Goal: Information Seeking & Learning: Check status

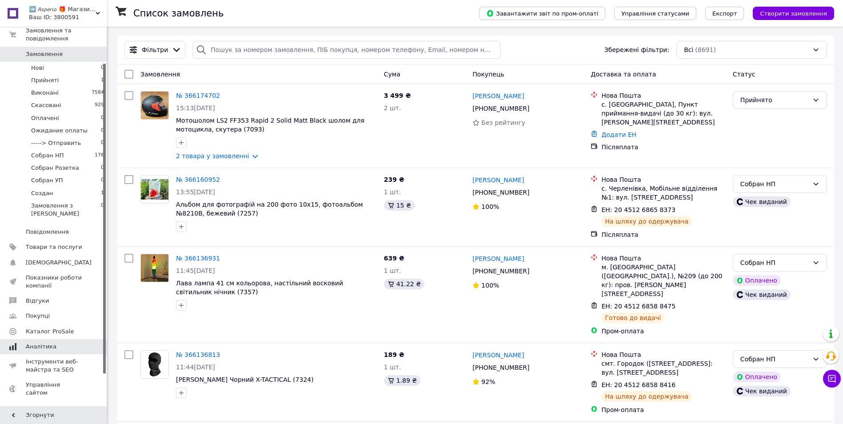
click at [43, 342] on span "Аналітика" at bounding box center [41, 346] width 31 height 8
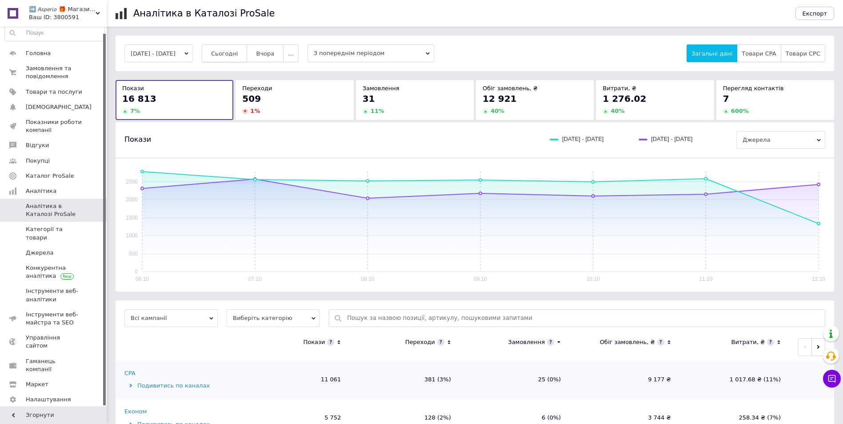
click at [235, 52] on span "Сьогодні" at bounding box center [224, 53] width 27 height 7
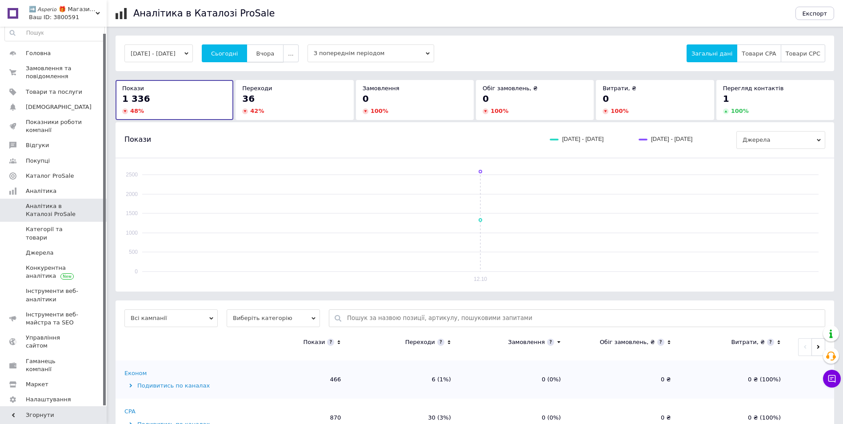
click at [274, 52] on span "Вчора" at bounding box center [265, 53] width 18 height 7
click at [327, 57] on span "З попереднім періодом" at bounding box center [370, 53] width 127 height 18
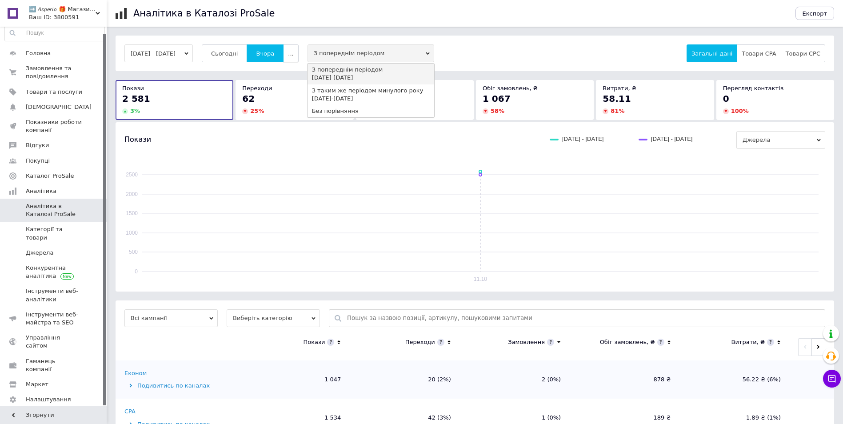
click at [293, 54] on span "..." at bounding box center [290, 53] width 5 height 7
click at [287, 87] on span "Тиждень" at bounding box center [273, 88] width 27 height 7
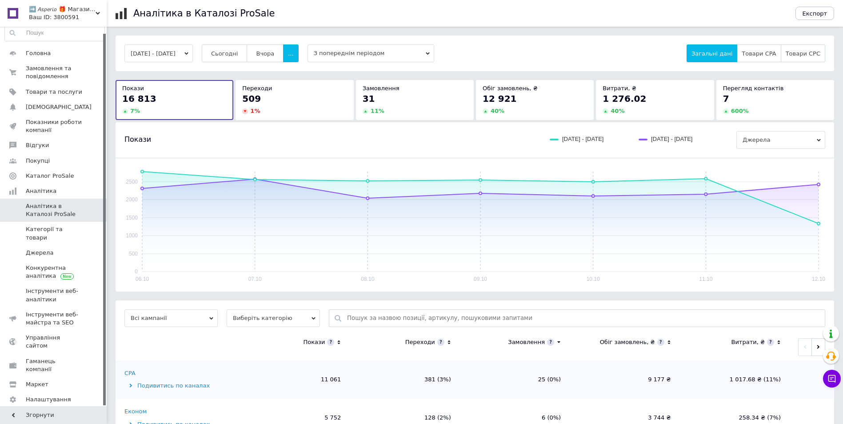
click at [356, 53] on span "З попереднім періодом" at bounding box center [370, 53] width 127 height 18
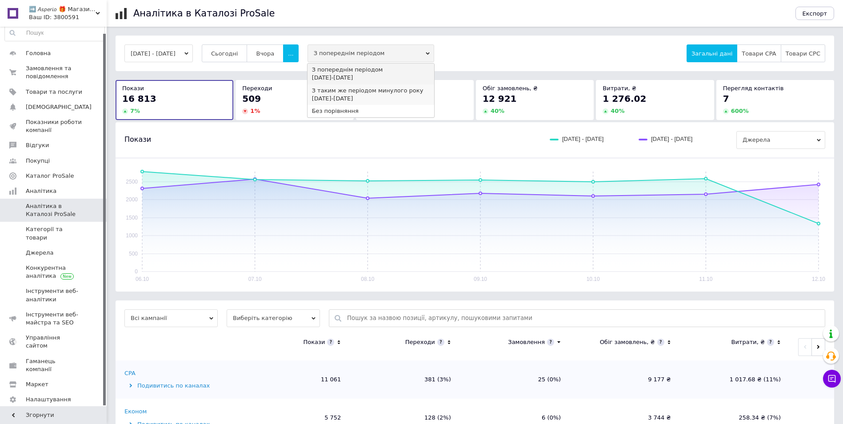
click at [346, 92] on div "З таким же періодом минулого року" at bounding box center [371, 91] width 118 height 8
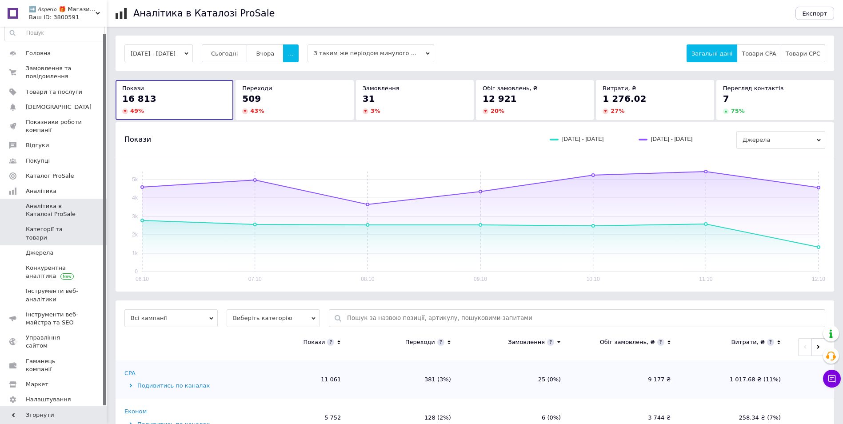
click at [26, 235] on link "Категорії та товари" at bounding box center [54, 233] width 109 height 23
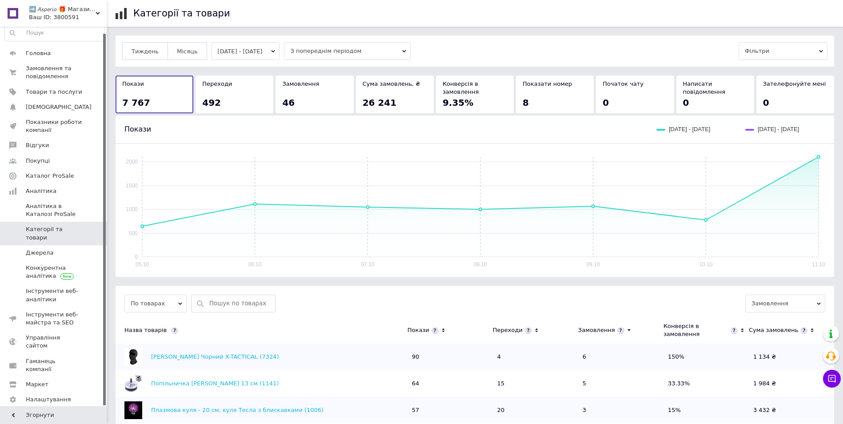
click at [277, 51] on button "[DATE] - [DATE]" at bounding box center [245, 51] width 68 height 18
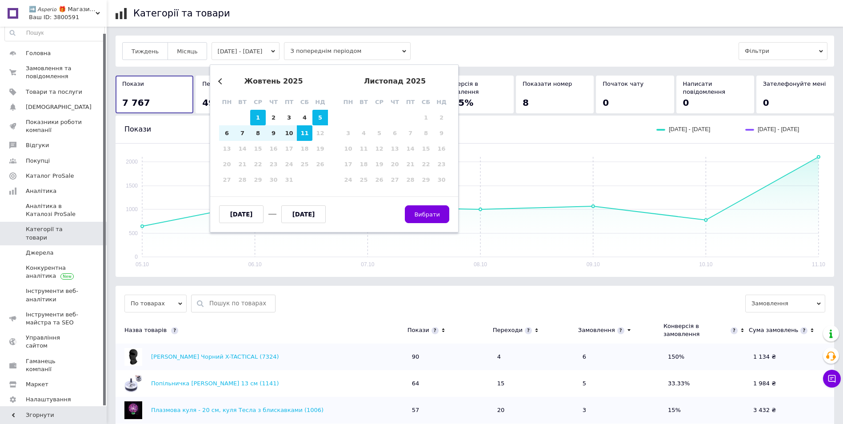
click at [258, 115] on div "1" at bounding box center [258, 118] width 16 height 16
type input "[DATE]"
click at [303, 135] on div "11" at bounding box center [305, 133] width 16 height 16
type input "[DATE]"
click at [434, 217] on span "Вибрати" at bounding box center [427, 214] width 26 height 7
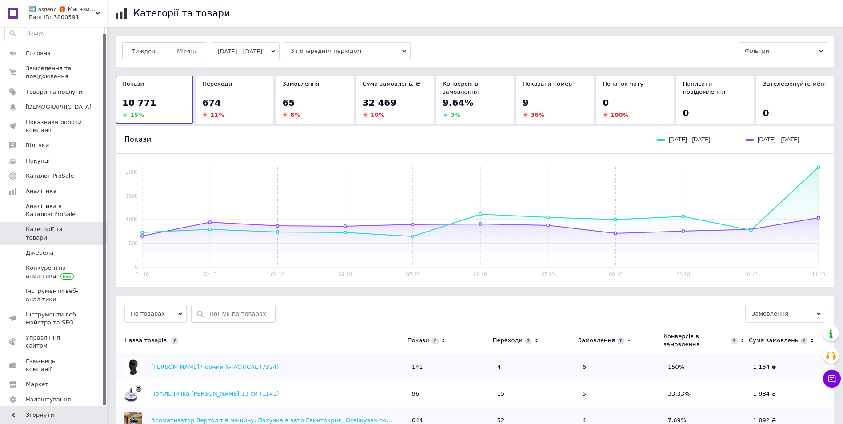
click at [397, 44] on span "З попереднім періодом" at bounding box center [347, 51] width 127 height 18
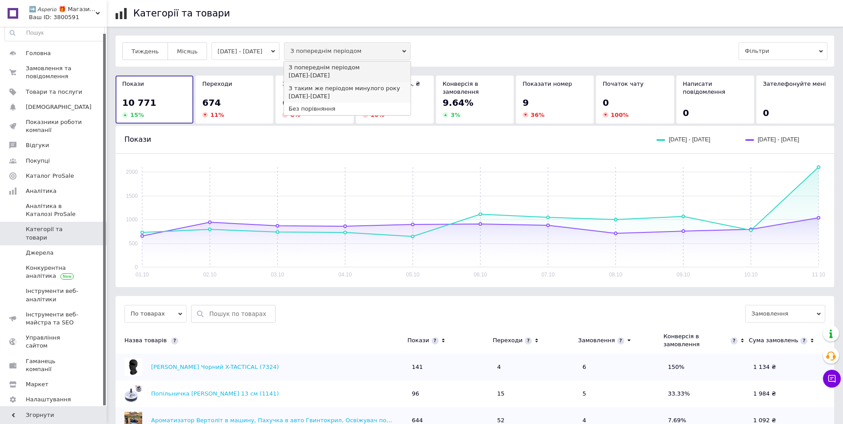
click at [378, 91] on div "З таким же періодом минулого року" at bounding box center [347, 88] width 118 height 8
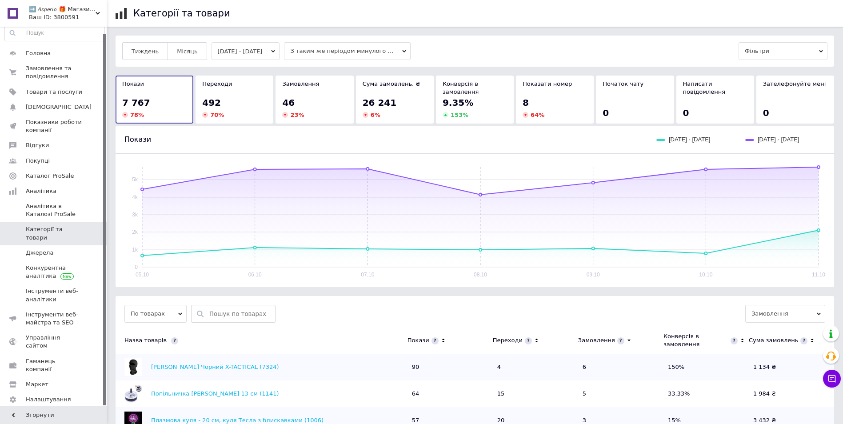
click at [275, 52] on icon "button" at bounding box center [273, 51] width 4 height 4
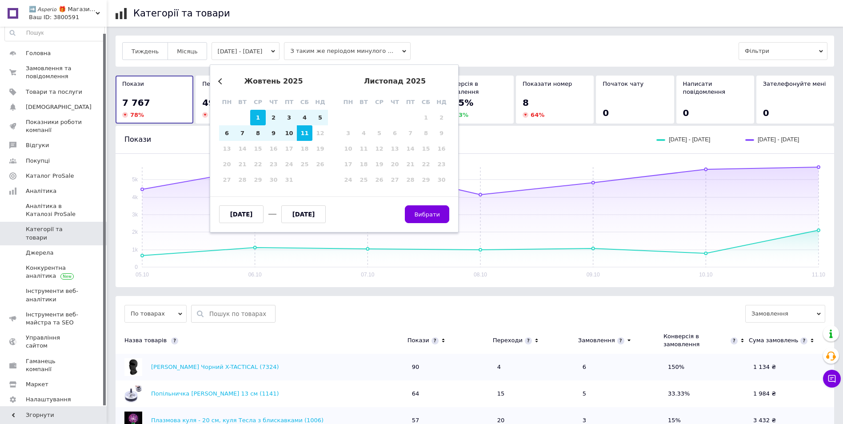
click at [259, 112] on div "1" at bounding box center [258, 118] width 16 height 16
click at [301, 134] on div "11" at bounding box center [305, 133] width 16 height 16
type input "[DATE]"
click at [430, 211] on span "Вибрати" at bounding box center [427, 214] width 26 height 7
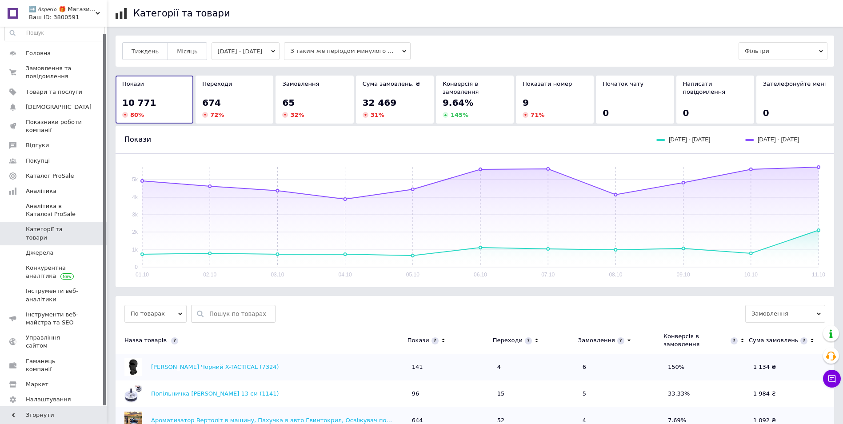
click at [348, 33] on div "Категорії та товари Тиждень Місяць [DATE] - [DATE] З таким же періодом минулого…" at bounding box center [475, 371] width 736 height 743
click at [352, 44] on span "З таким же періодом минулого року" at bounding box center [347, 51] width 127 height 18
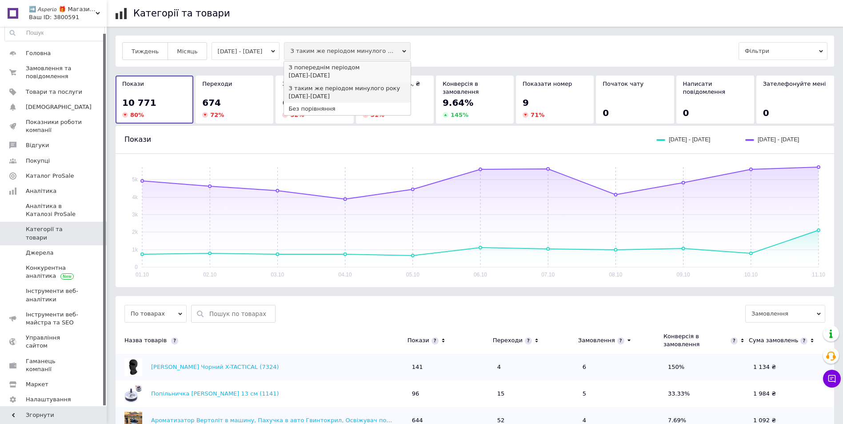
click at [354, 76] on div "[DATE] - [DATE]" at bounding box center [347, 76] width 118 height 8
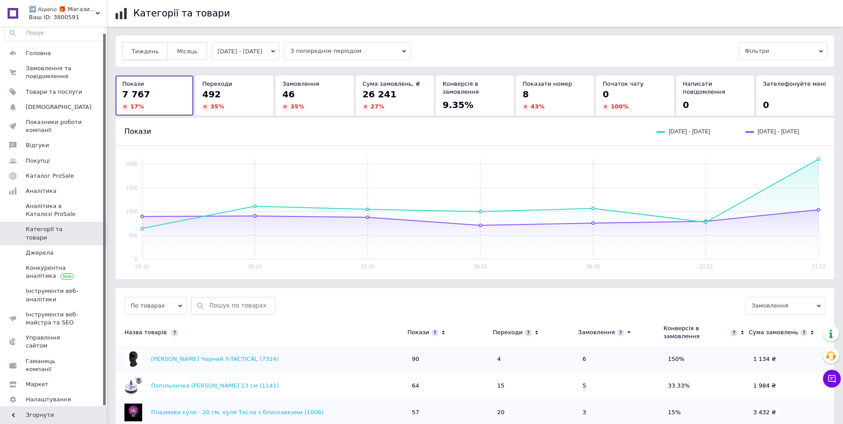
click at [149, 53] on span "Тиждень" at bounding box center [144, 51] width 27 height 7
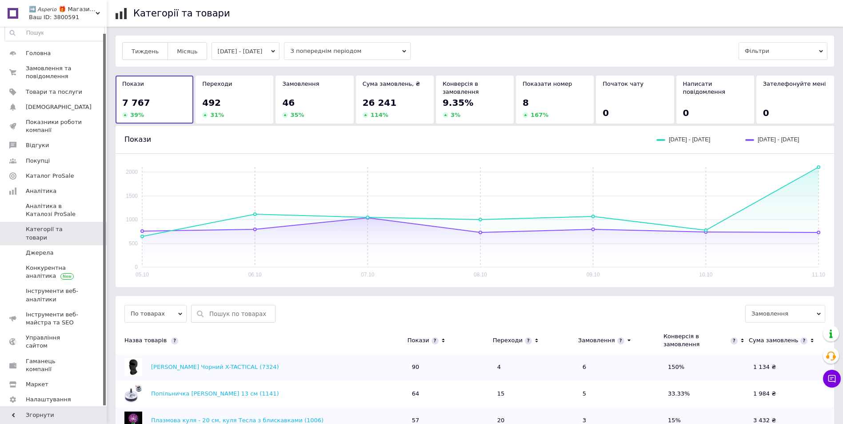
click at [313, 50] on span "З попереднім періодом" at bounding box center [347, 51] width 127 height 18
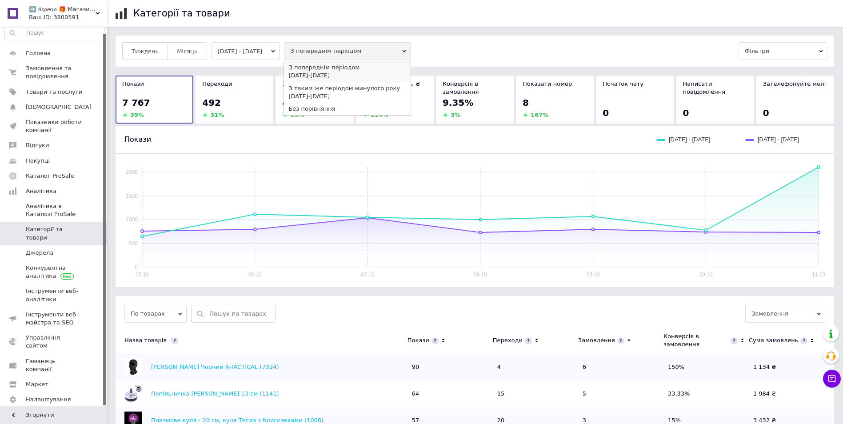
click at [323, 76] on div "[DATE] - [DATE]" at bounding box center [347, 76] width 118 height 8
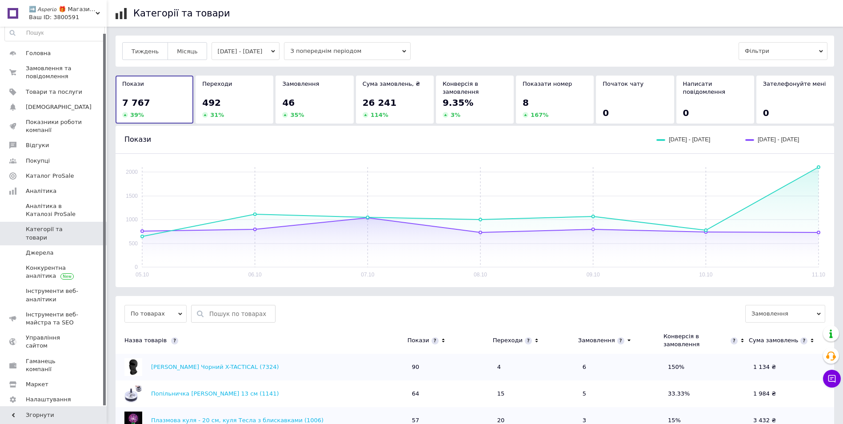
click at [323, 43] on span "З попереднім періодом" at bounding box center [347, 51] width 127 height 18
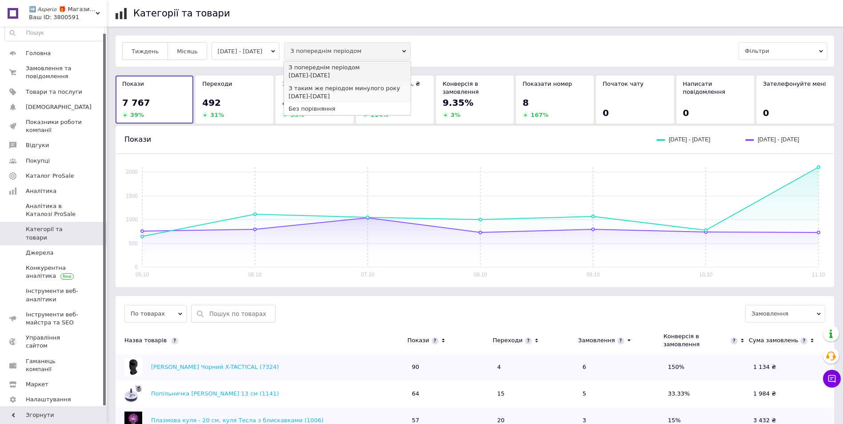
click at [332, 92] on div "[DATE] - [DATE]" at bounding box center [347, 96] width 118 height 8
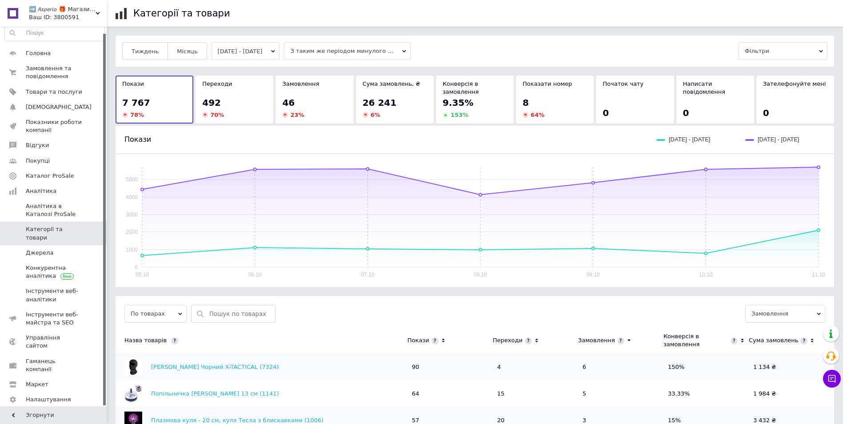
click at [334, 46] on span "З таким же періодом минулого року" at bounding box center [347, 51] width 127 height 18
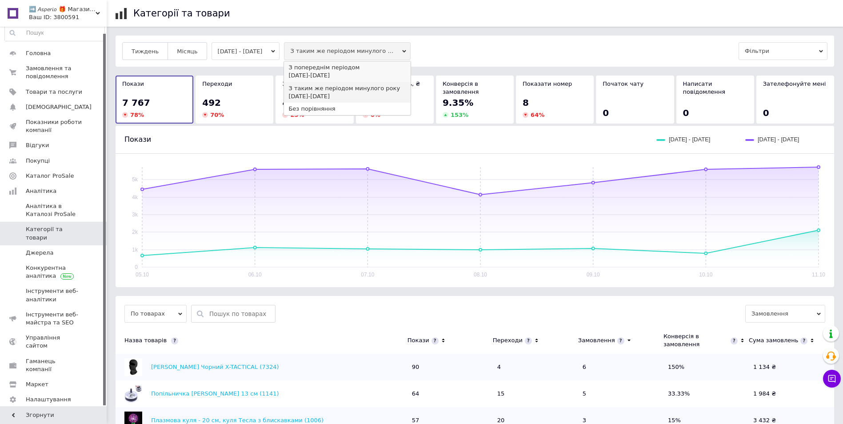
click at [329, 78] on div "[DATE] - [DATE]" at bounding box center [347, 76] width 118 height 8
